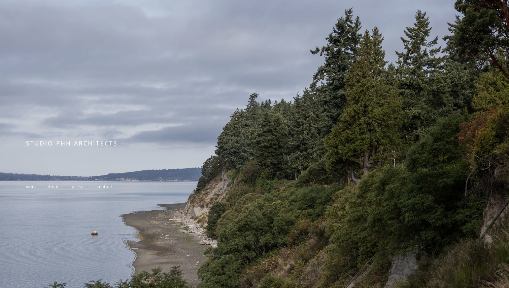
click at [104, 186] on span "contact" at bounding box center [105, 187] width 16 height 6
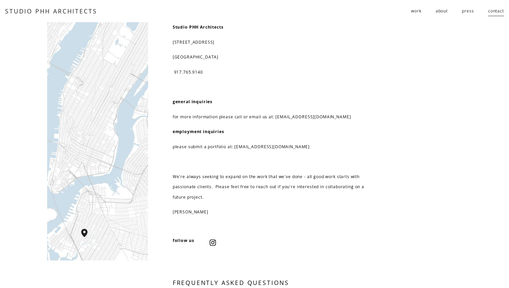
click at [420, 11] on nav "work residential public follies about press contact" at bounding box center [457, 11] width 93 height 11
click at [419, 11] on span "work" at bounding box center [416, 11] width 10 height 10
click at [0, 0] on span "residential" at bounding box center [0, 0] width 0 height 0
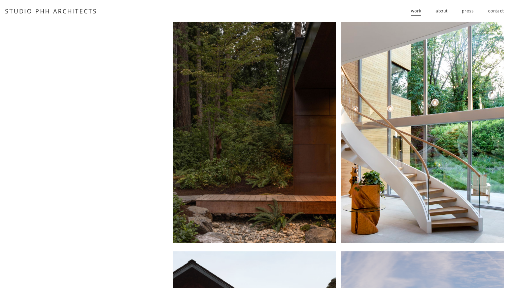
click at [0, 0] on span "public" at bounding box center [0, 0] width 0 height 0
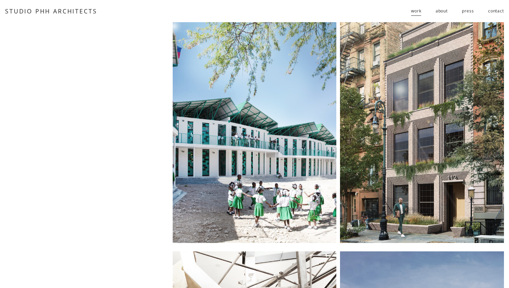
click at [0, 0] on span "follies" at bounding box center [0, 0] width 0 height 0
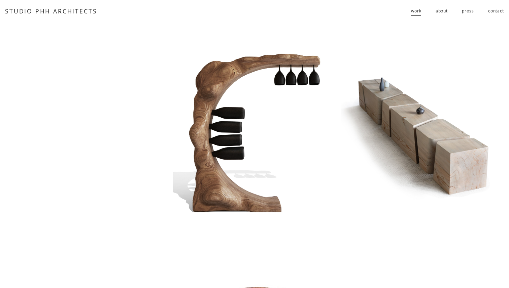
click at [440, 11] on link "about" at bounding box center [442, 11] width 12 height 11
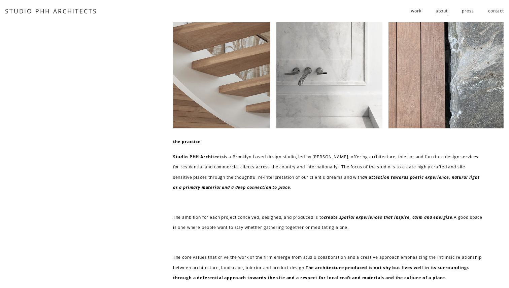
click at [62, 10] on link "STUDIO PHH ARCHITECTS" at bounding box center [51, 11] width 92 height 8
